Goal: Transaction & Acquisition: Obtain resource

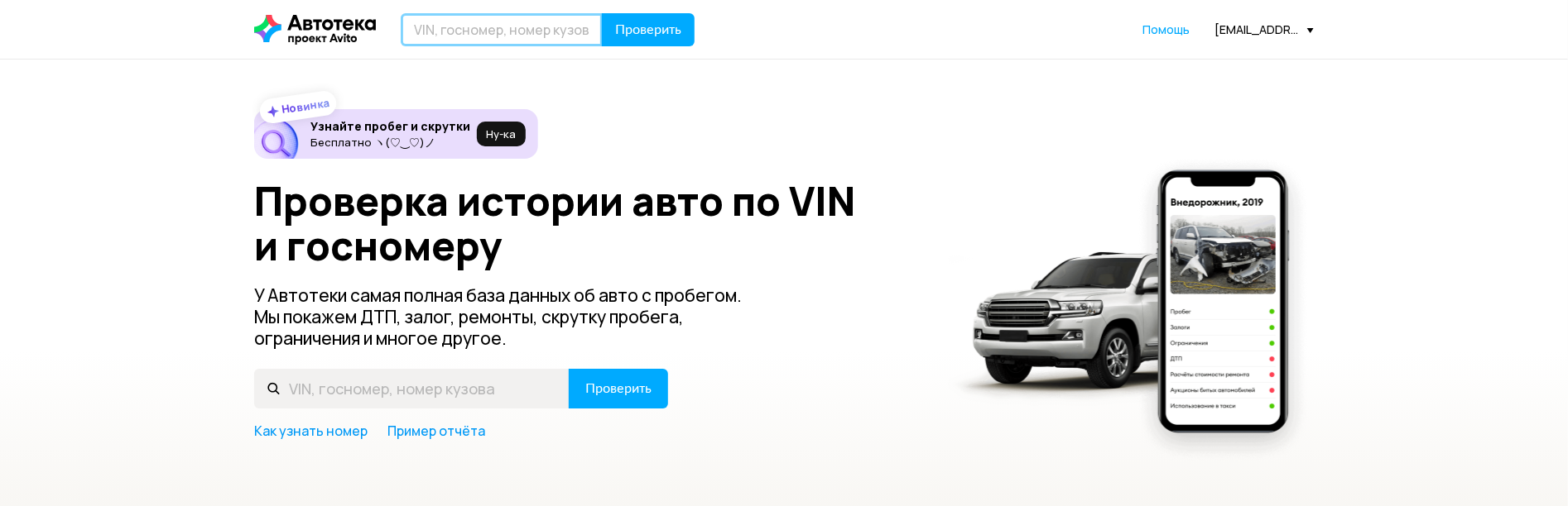
click at [510, 36] on input "text" at bounding box center [500, 29] width 202 height 33
paste input "[VEHICLE_IDENTIFICATION_NUMBER]"
click at [499, 22] on input "[VEHICLE_IDENTIFICATION_NUMBER]" at bounding box center [500, 29] width 202 height 33
paste input "[US_VEHICLE_IDENTIFICATION_NUMBER]"
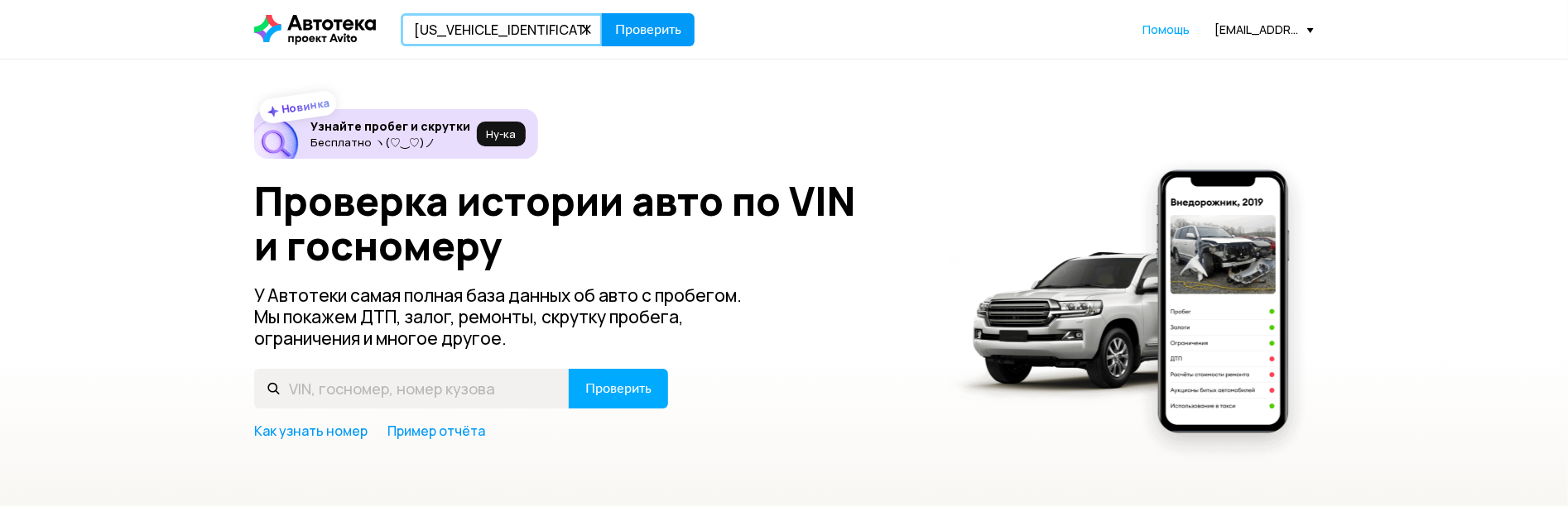
type input "[US_VEHICLE_IDENTIFICATION_NUMBER]"
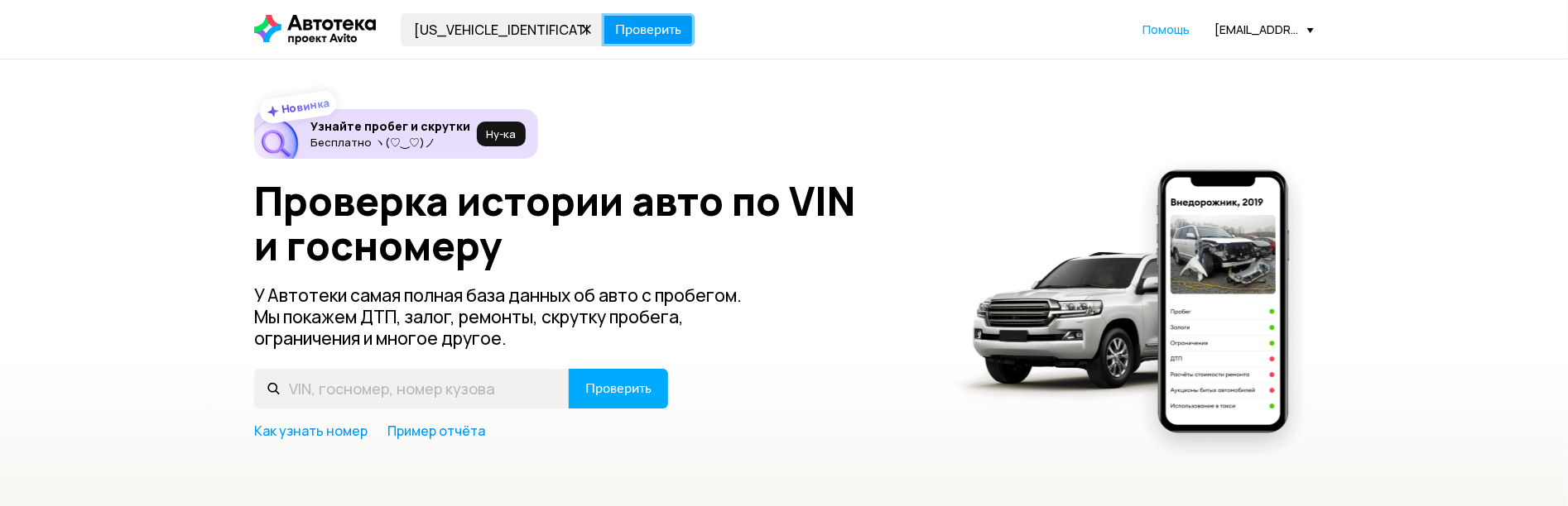
click at [654, 23] on span "Проверить" at bounding box center [647, 29] width 67 height 13
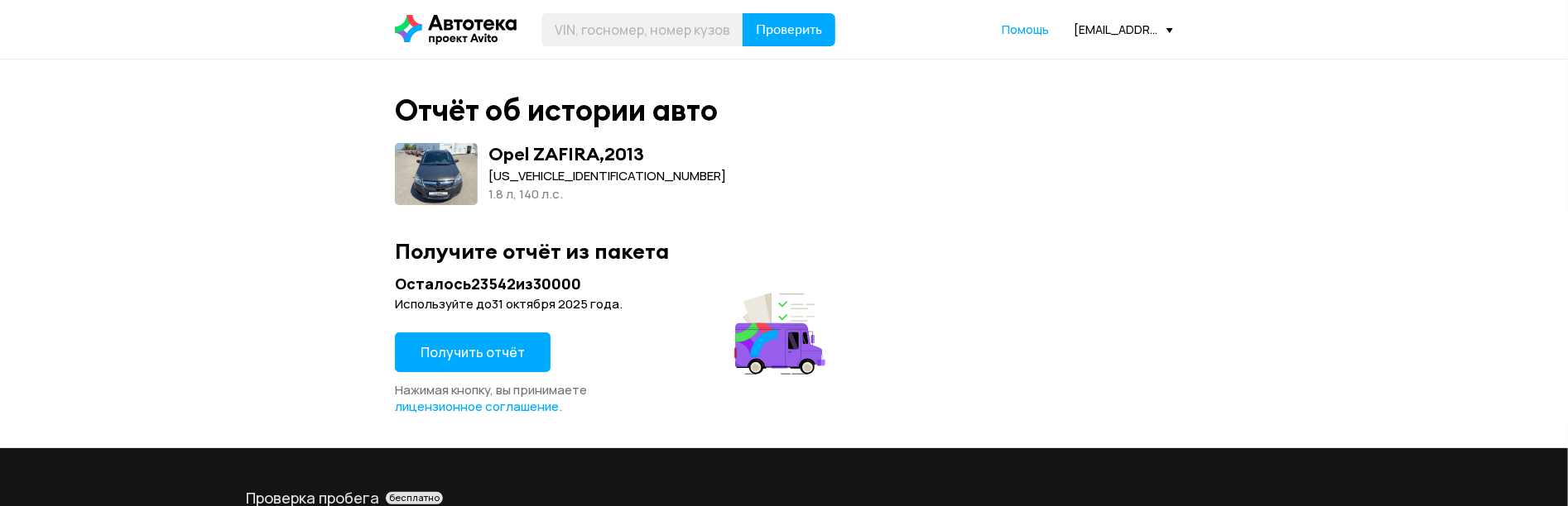
click at [459, 353] on span "Получить отчёт" at bounding box center [472, 352] width 104 height 18
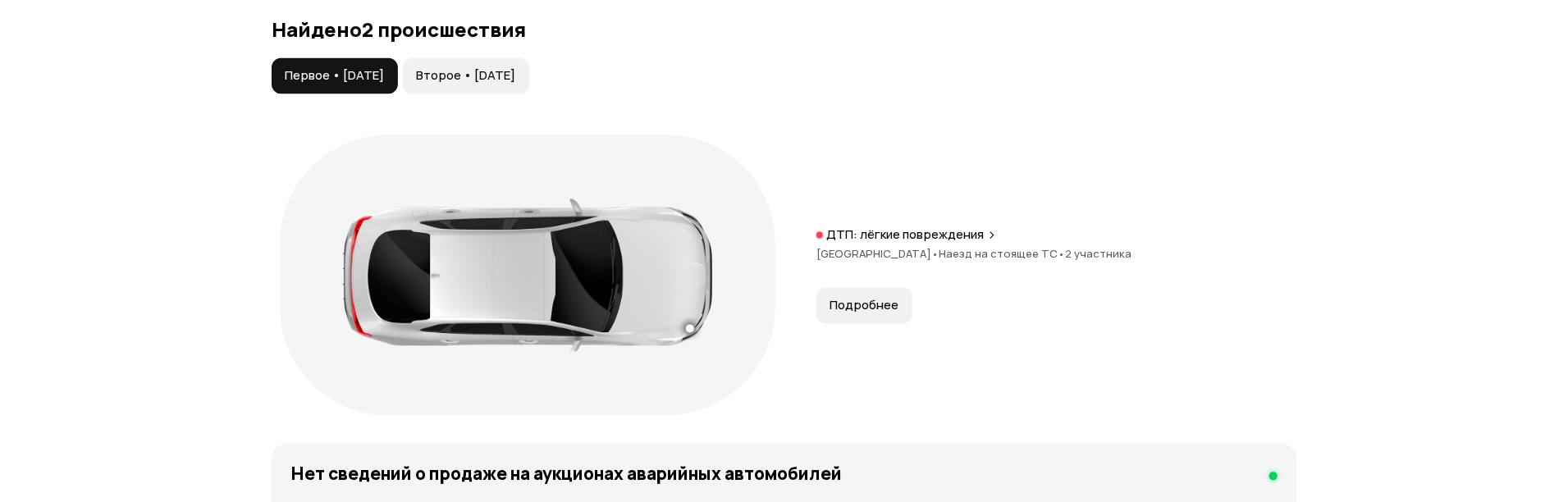
scroll to position [1732, 0]
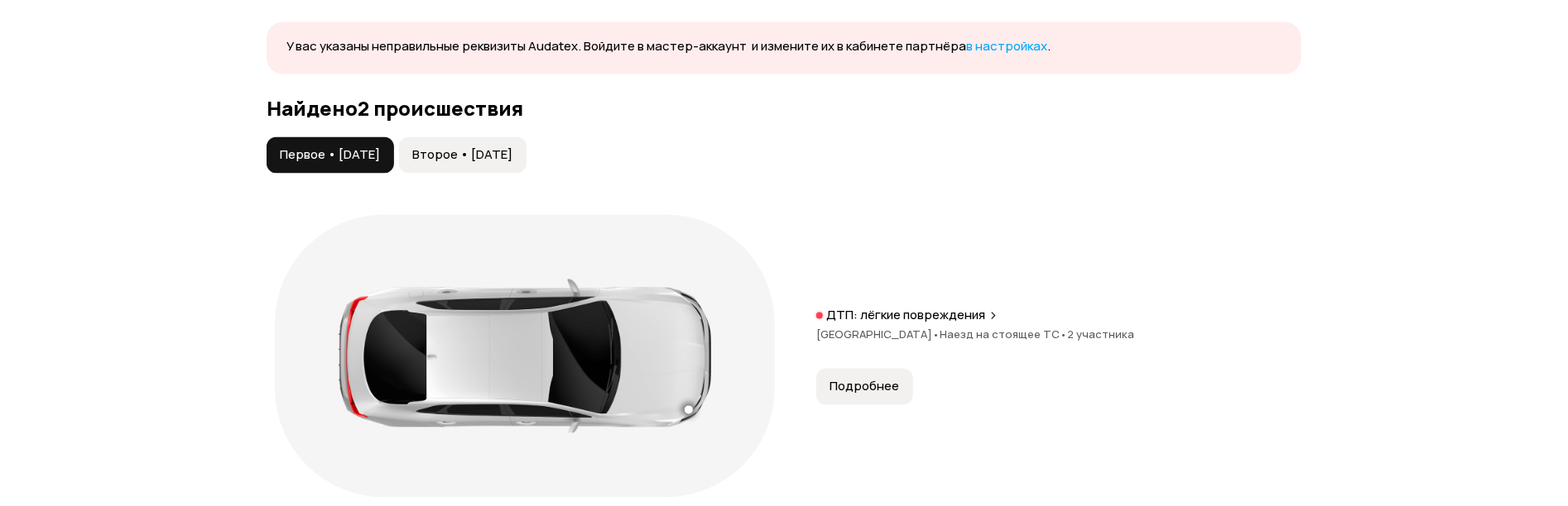
click at [512, 152] on span "Второе • [DATE]" at bounding box center [462, 155] width 100 height 17
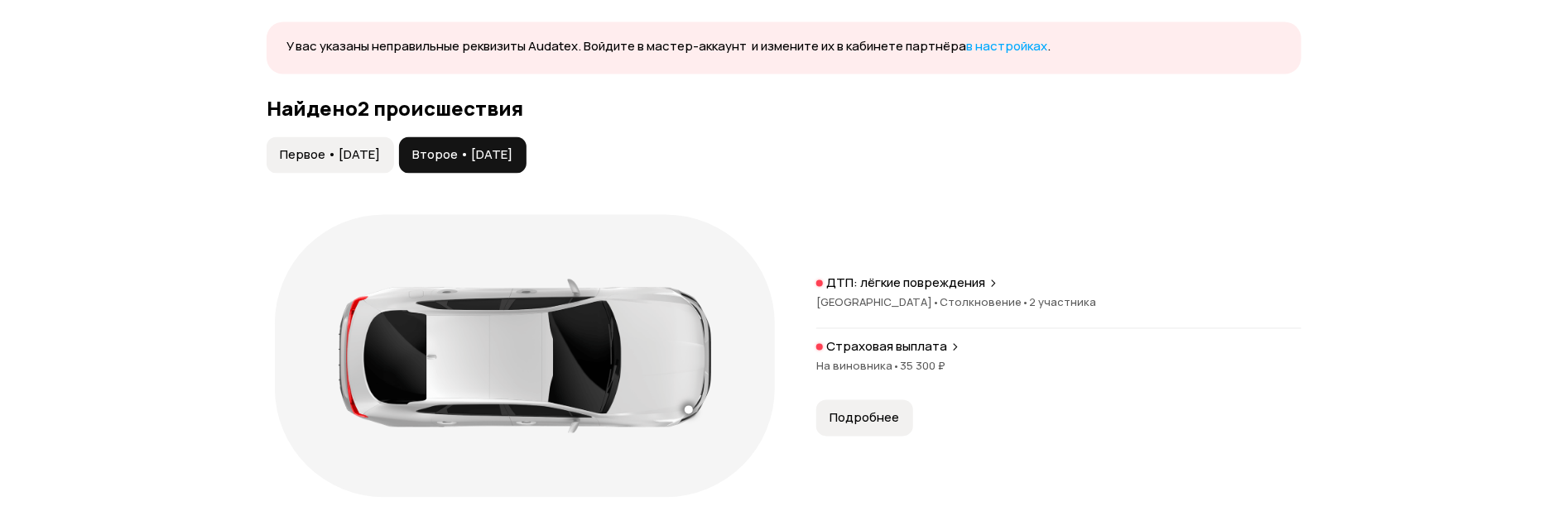
click at [869, 410] on span "Подробнее" at bounding box center [864, 418] width 70 height 17
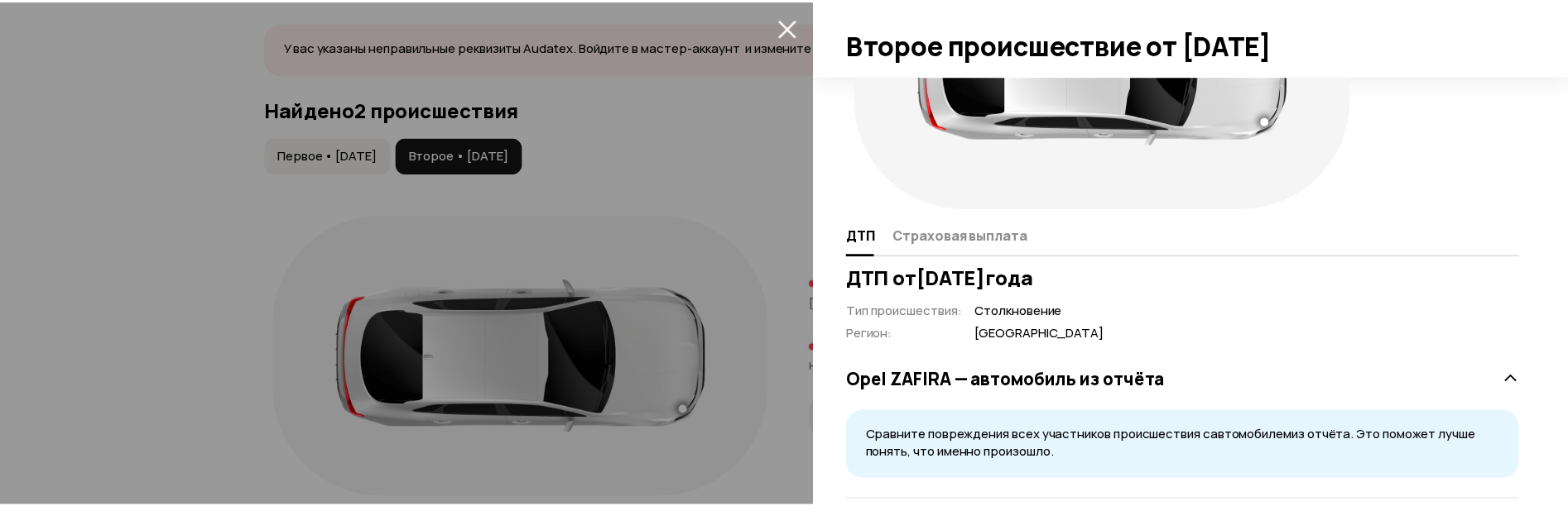
scroll to position [73, 0]
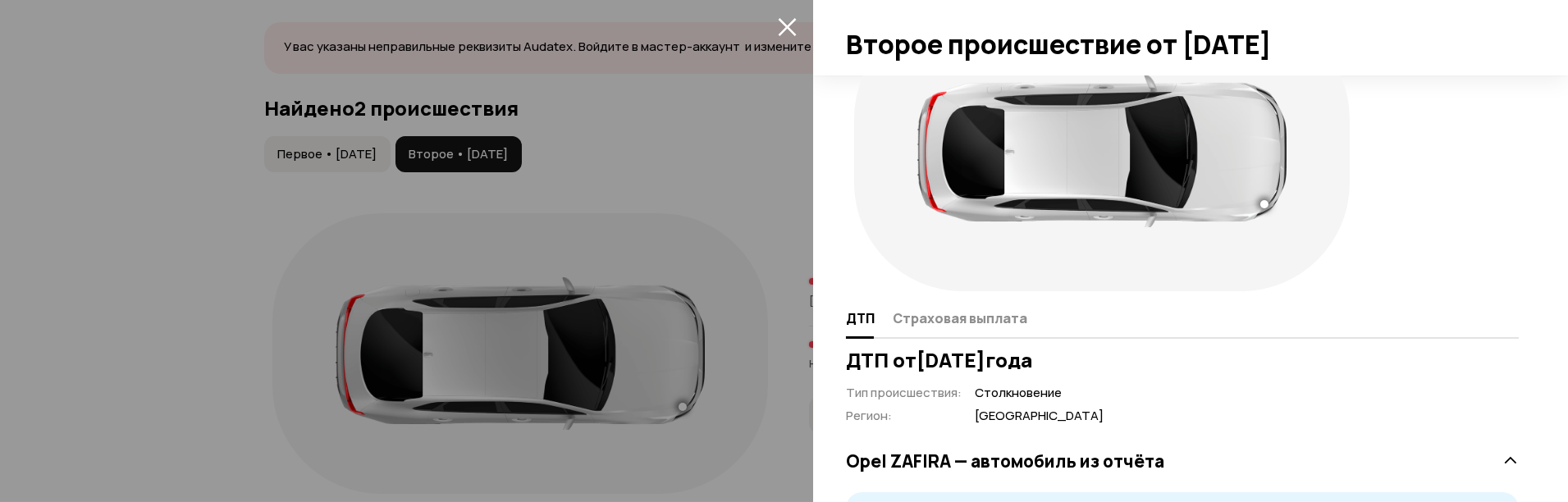
click at [786, 28] on icon "закрыть" at bounding box center [786, 27] width 18 height 18
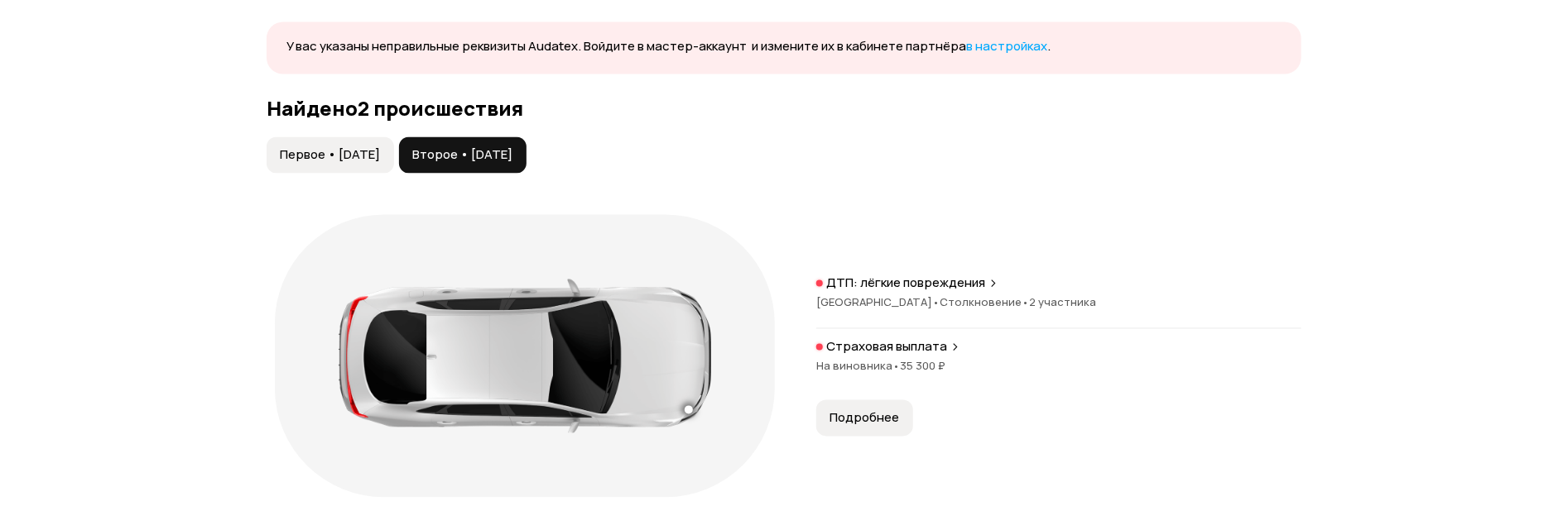
click at [321, 157] on span "Первое • [DATE]" at bounding box center [330, 155] width 100 height 17
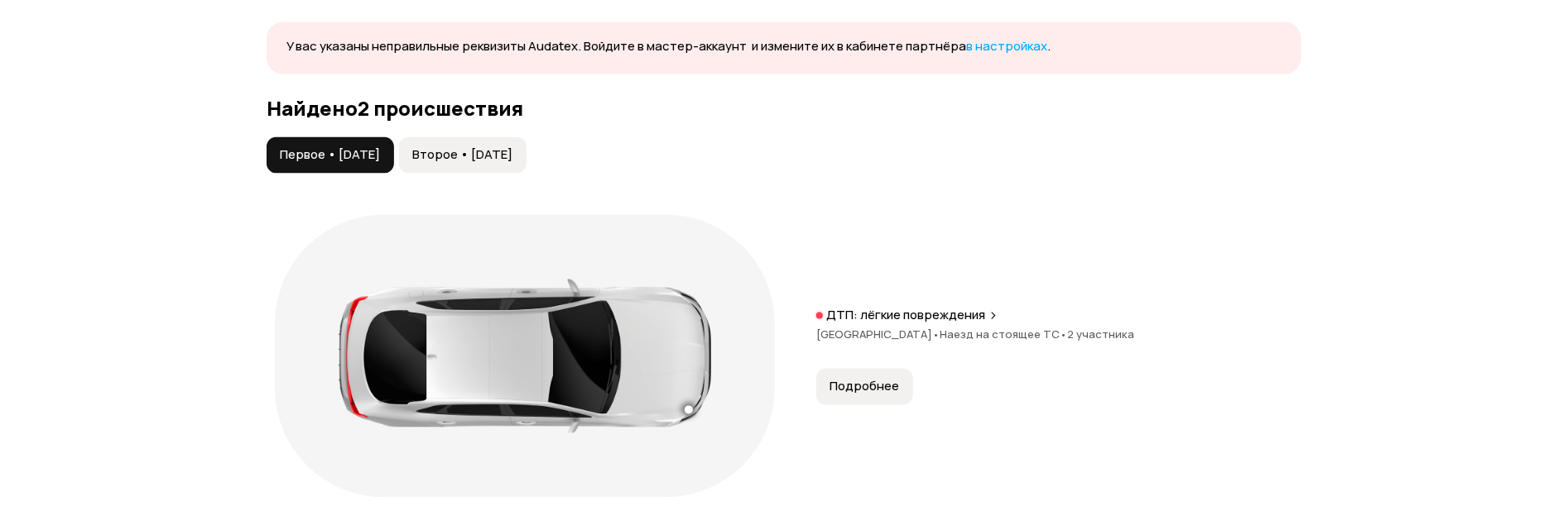
click at [842, 379] on span "Подробнее" at bounding box center [864, 387] width 70 height 17
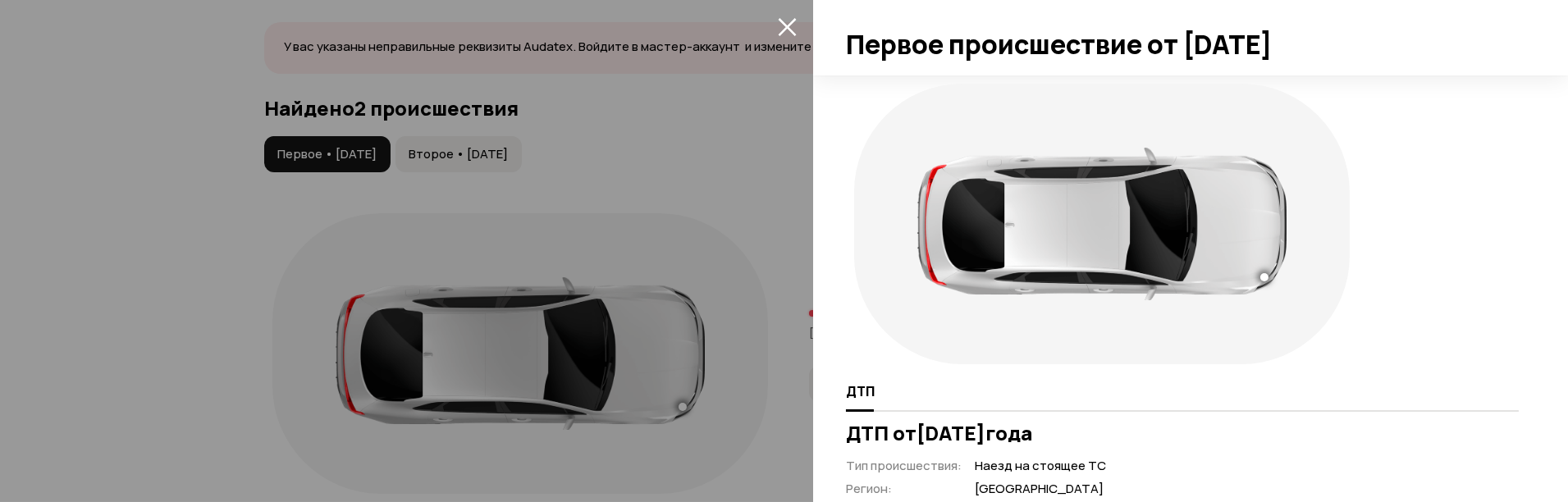
click at [761, 207] on div at bounding box center [784, 251] width 1568 height 502
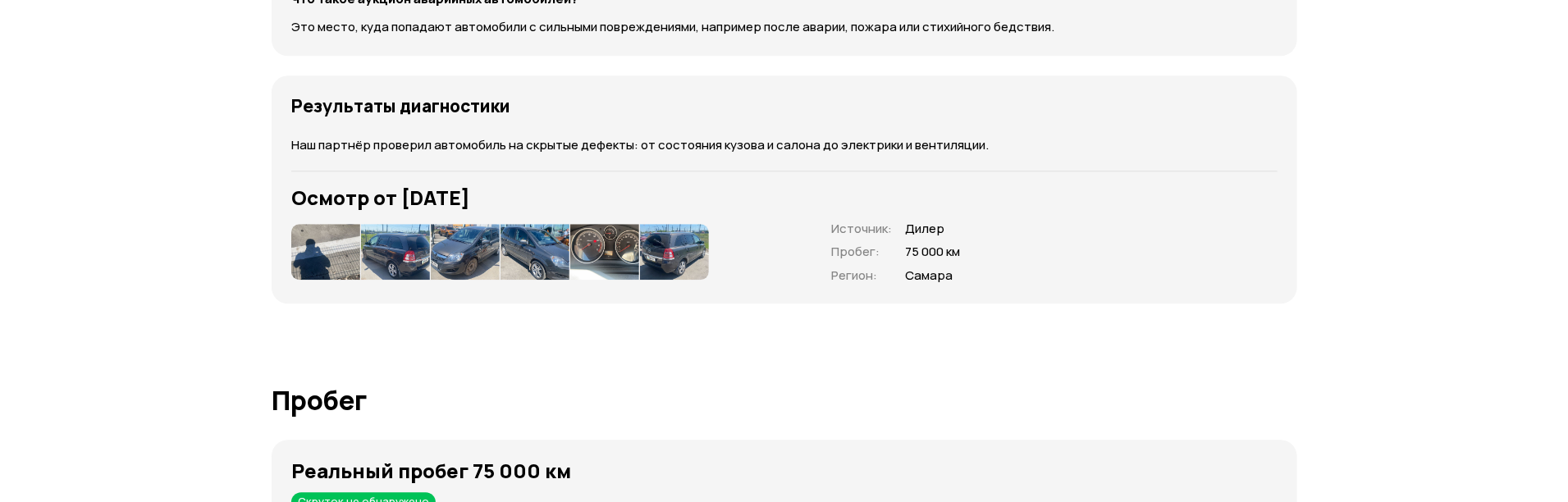
scroll to position [2370, 0]
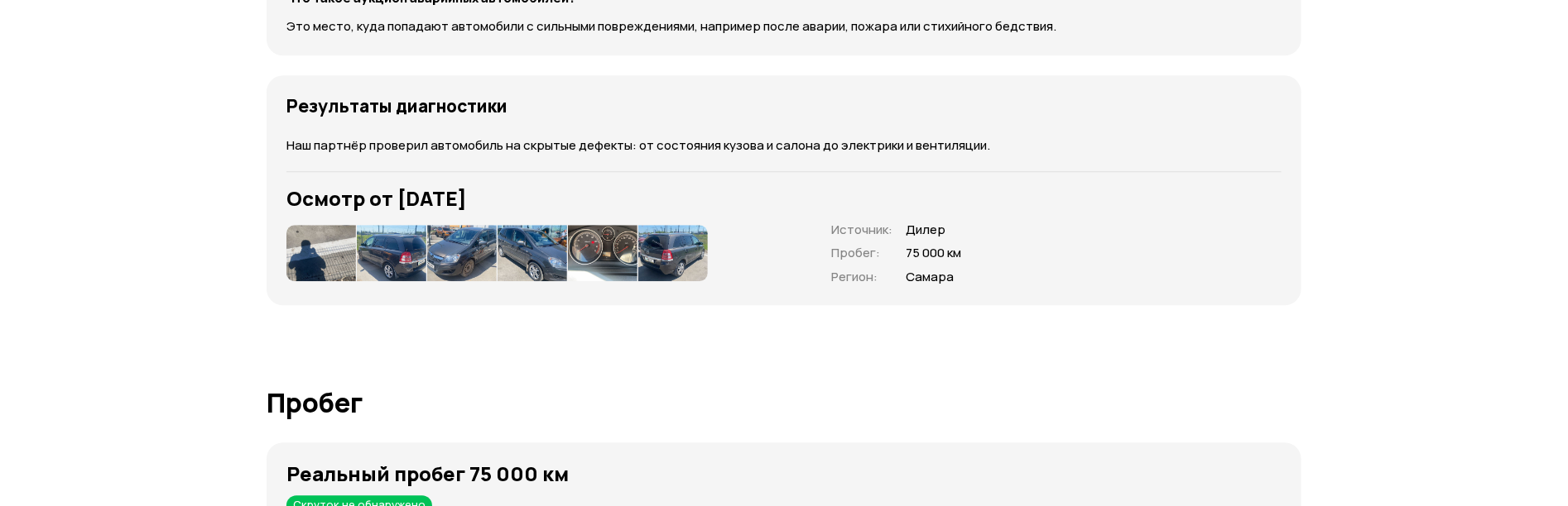
click at [374, 252] on img at bounding box center [391, 253] width 70 height 57
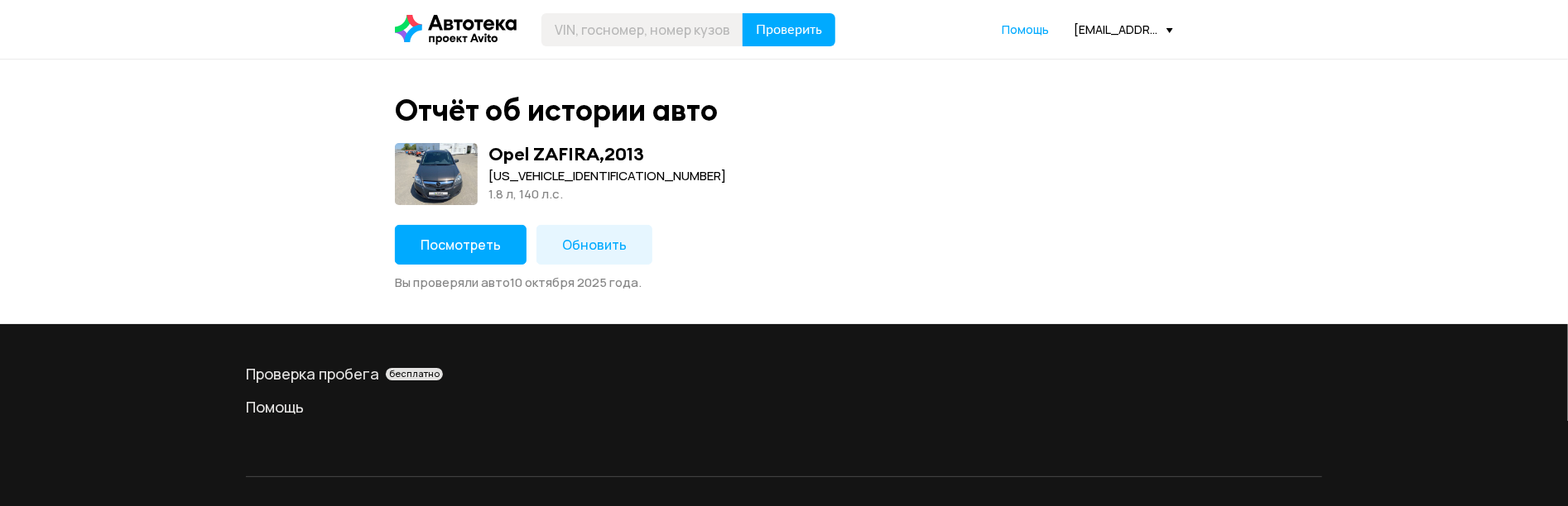
click at [452, 242] on span "Посмотреть" at bounding box center [460, 245] width 80 height 18
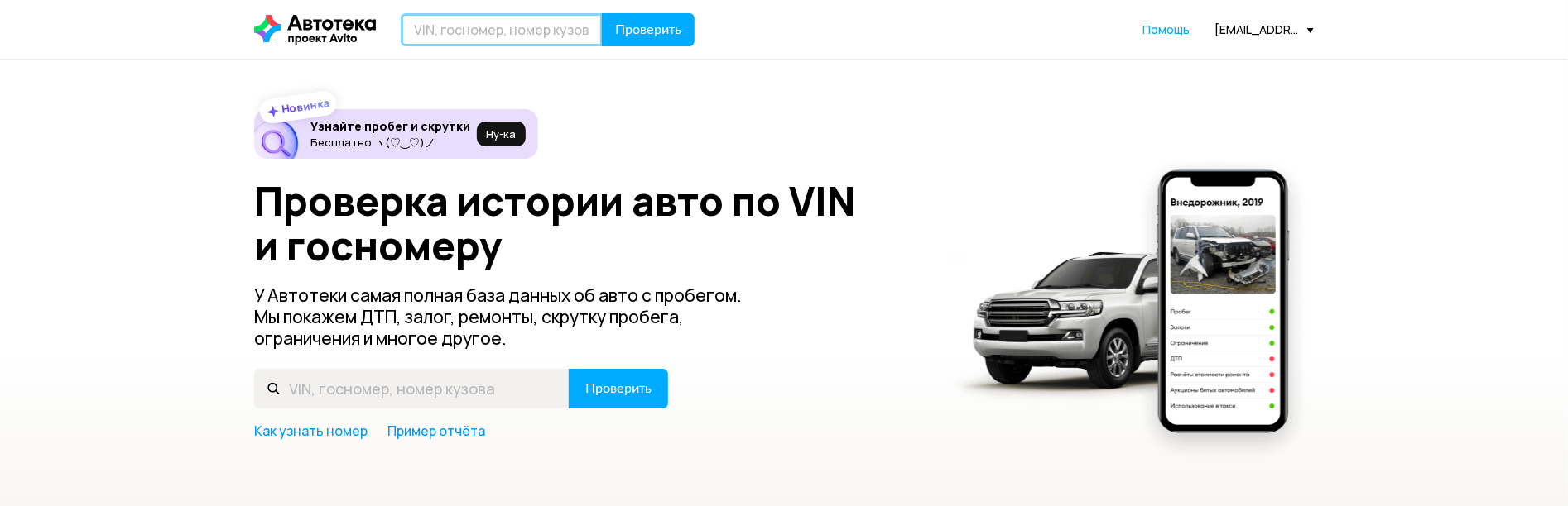
click at [538, 18] on input "text" at bounding box center [500, 29] width 202 height 33
paste input "[VEHICLE_IDENTIFICATION_NUMBER]"
type input "[VEHICLE_IDENTIFICATION_NUMBER]"
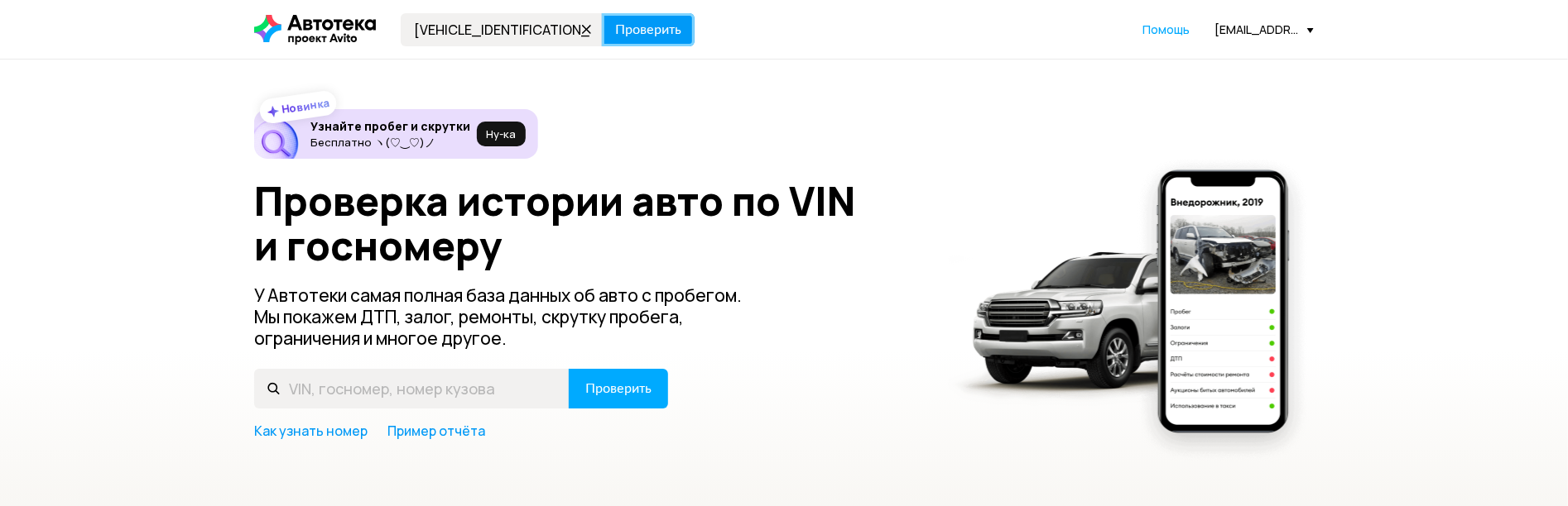
click at [651, 30] on span "Проверить" at bounding box center [647, 29] width 67 height 13
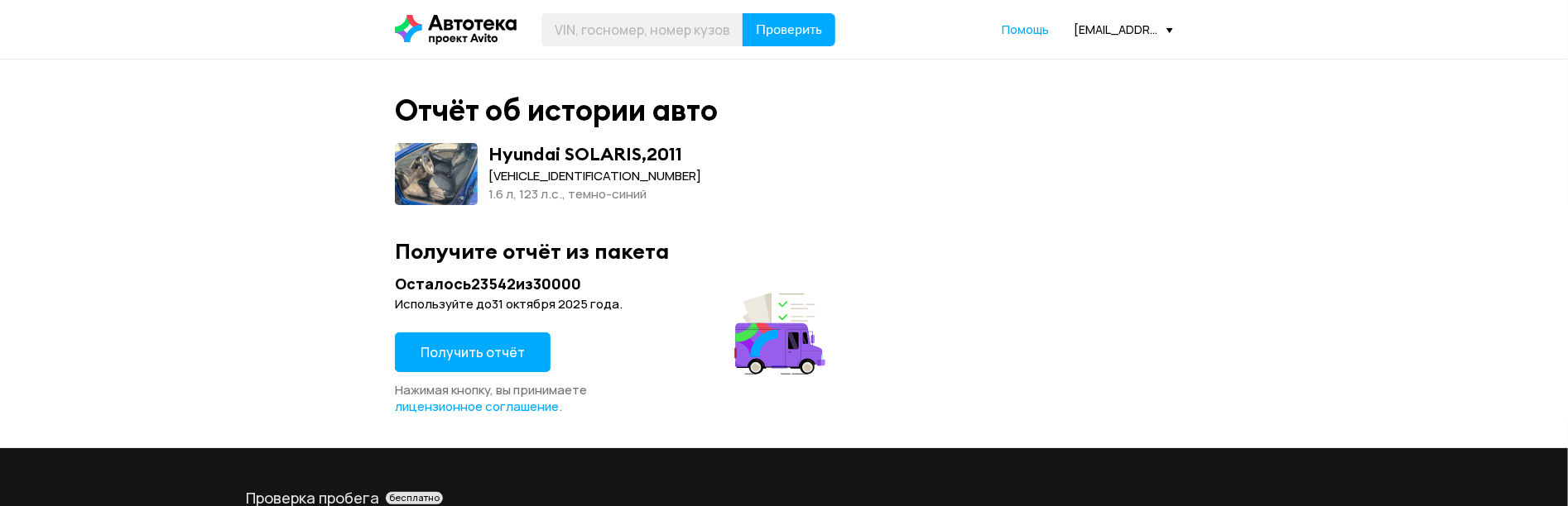
click at [451, 336] on button "Получить отчёт" at bounding box center [473, 352] width 156 height 40
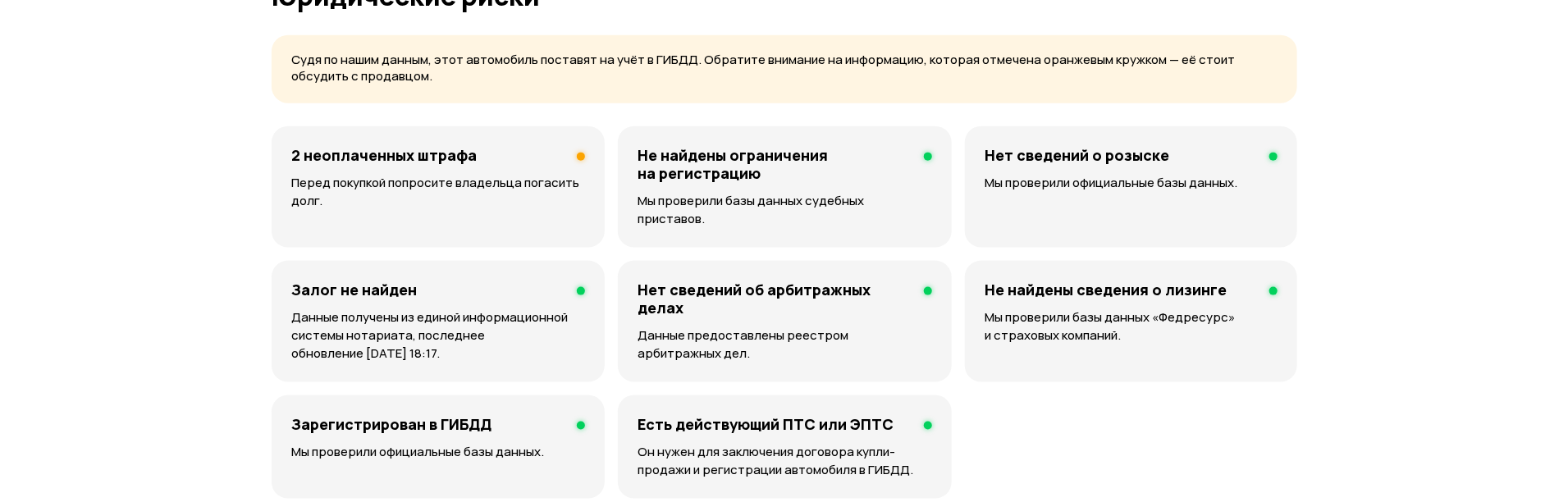
scroll to position [1003, 0]
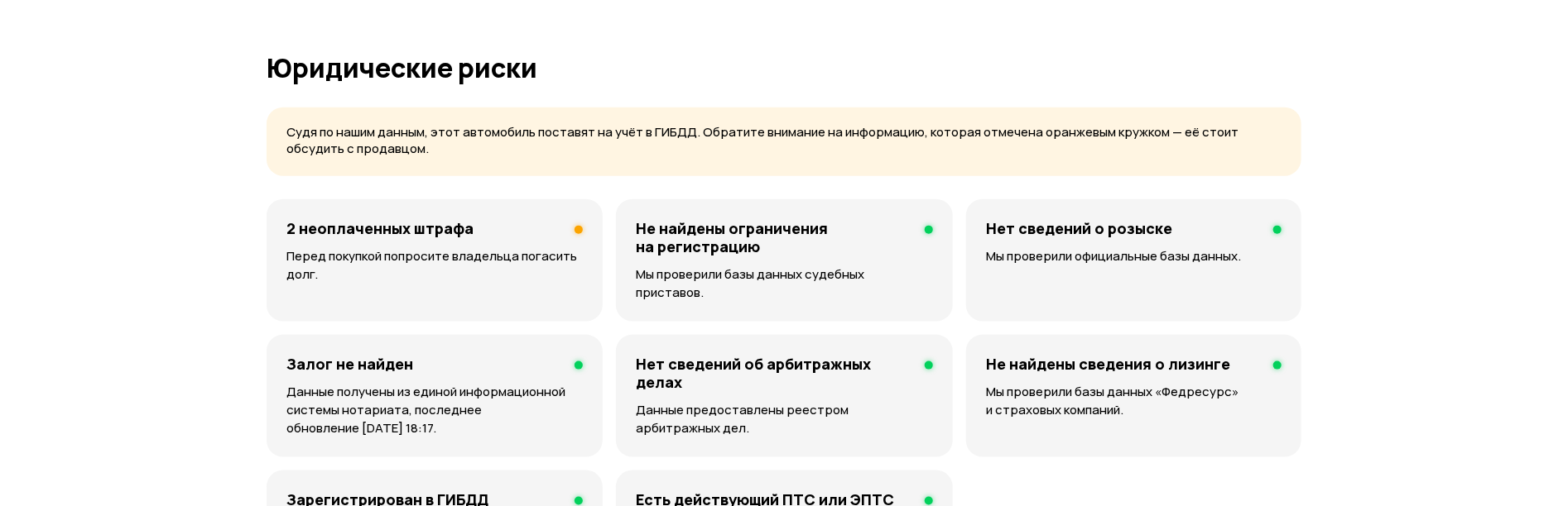
click at [510, 239] on div "2 неоплаченных штрафа Перед покупкой попросите владельца погасить долг." at bounding box center [434, 260] width 336 height 122
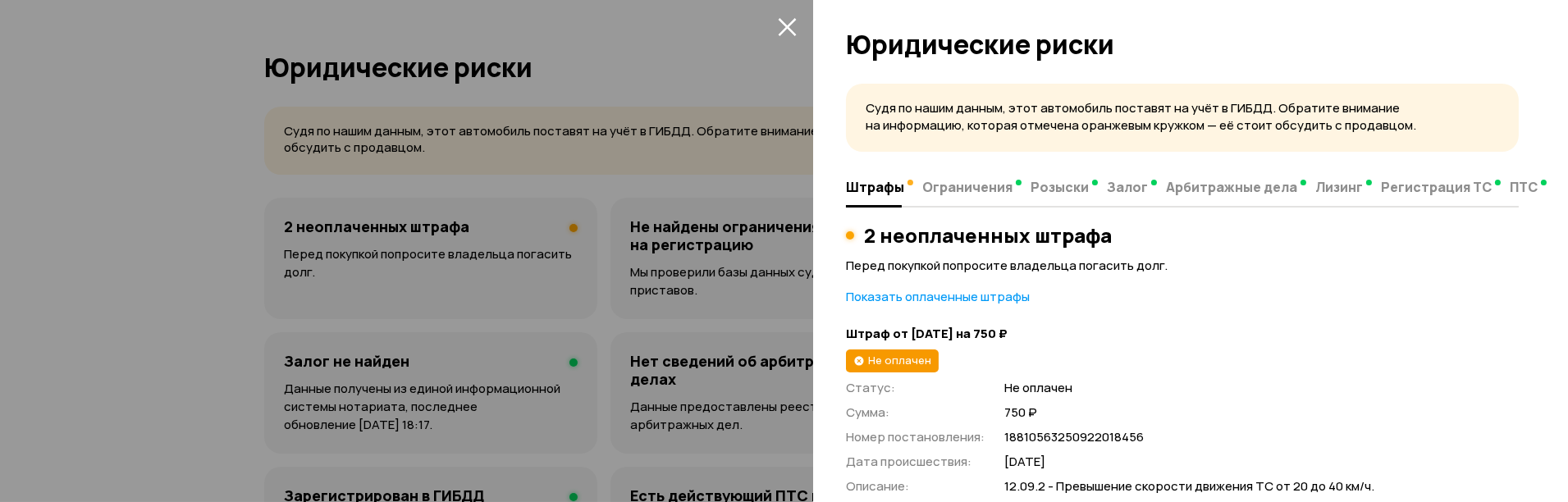
scroll to position [0, 0]
click at [960, 300] on p "Показать оплаченные штрафы" at bounding box center [1183, 298] width 673 height 18
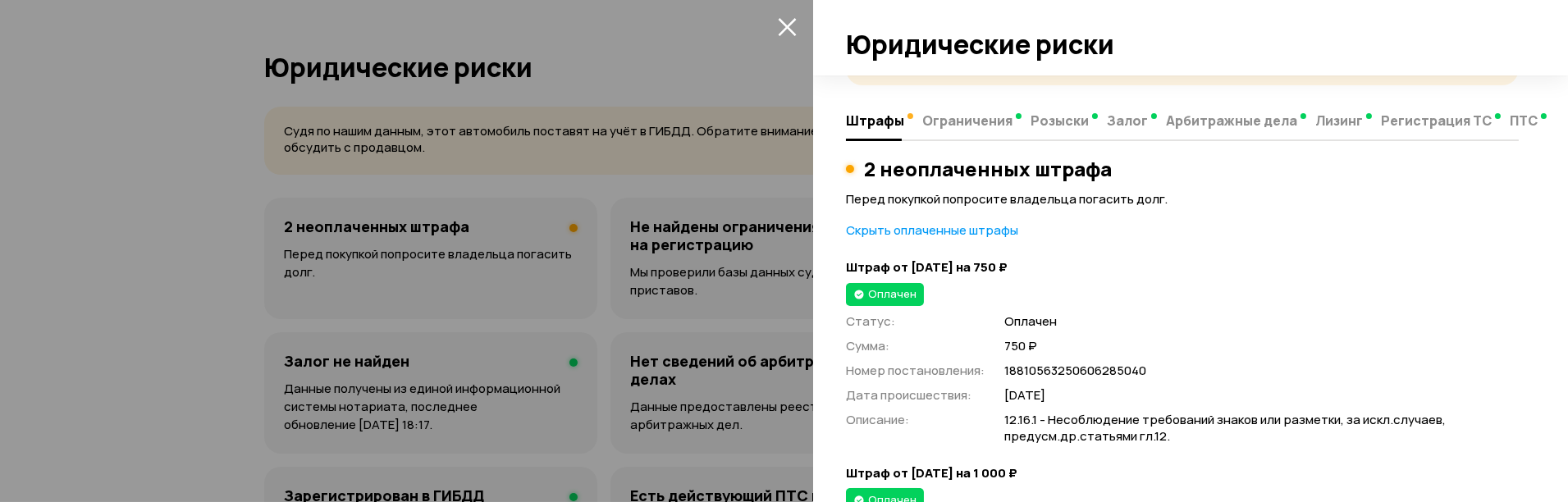
scroll to position [182, 0]
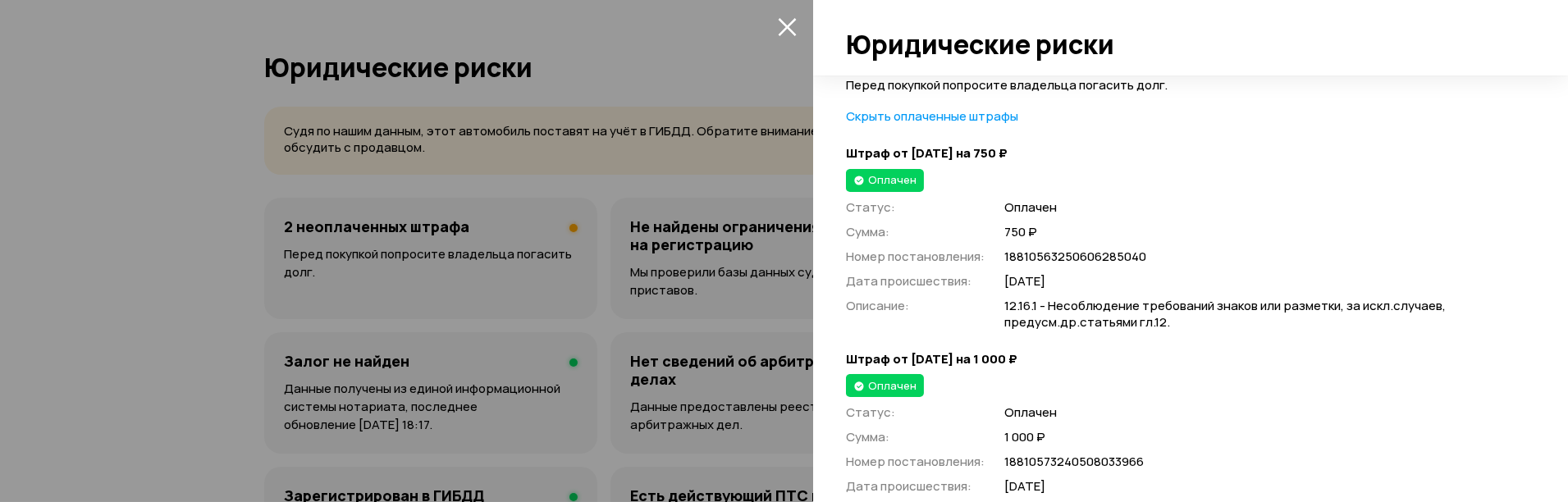
click at [888, 175] on span "Оплачен" at bounding box center [892, 179] width 48 height 15
click at [919, 280] on p "Дата происшествия :" at bounding box center [915, 282] width 139 height 18
click at [959, 324] on div "Статус : Оплачен Сумма : 750 ₽ Номер постановления : 18810563250606285040 Дата …" at bounding box center [1183, 265] width 673 height 133
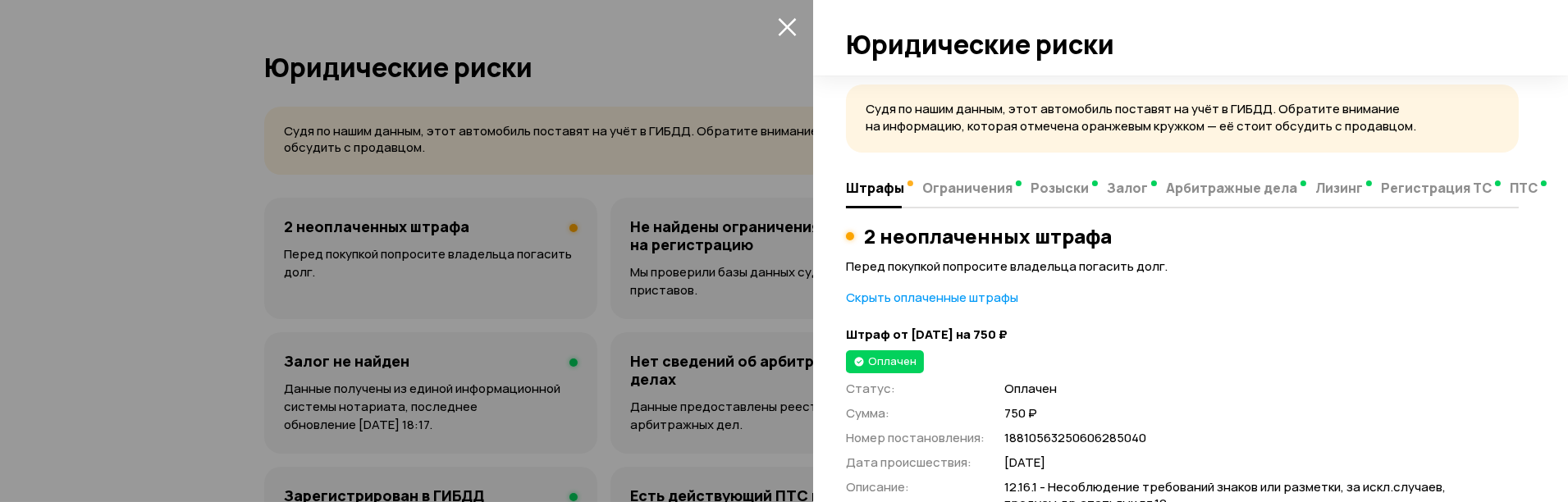
scroll to position [0, 0]
